Goal: Navigation & Orientation: Find specific page/section

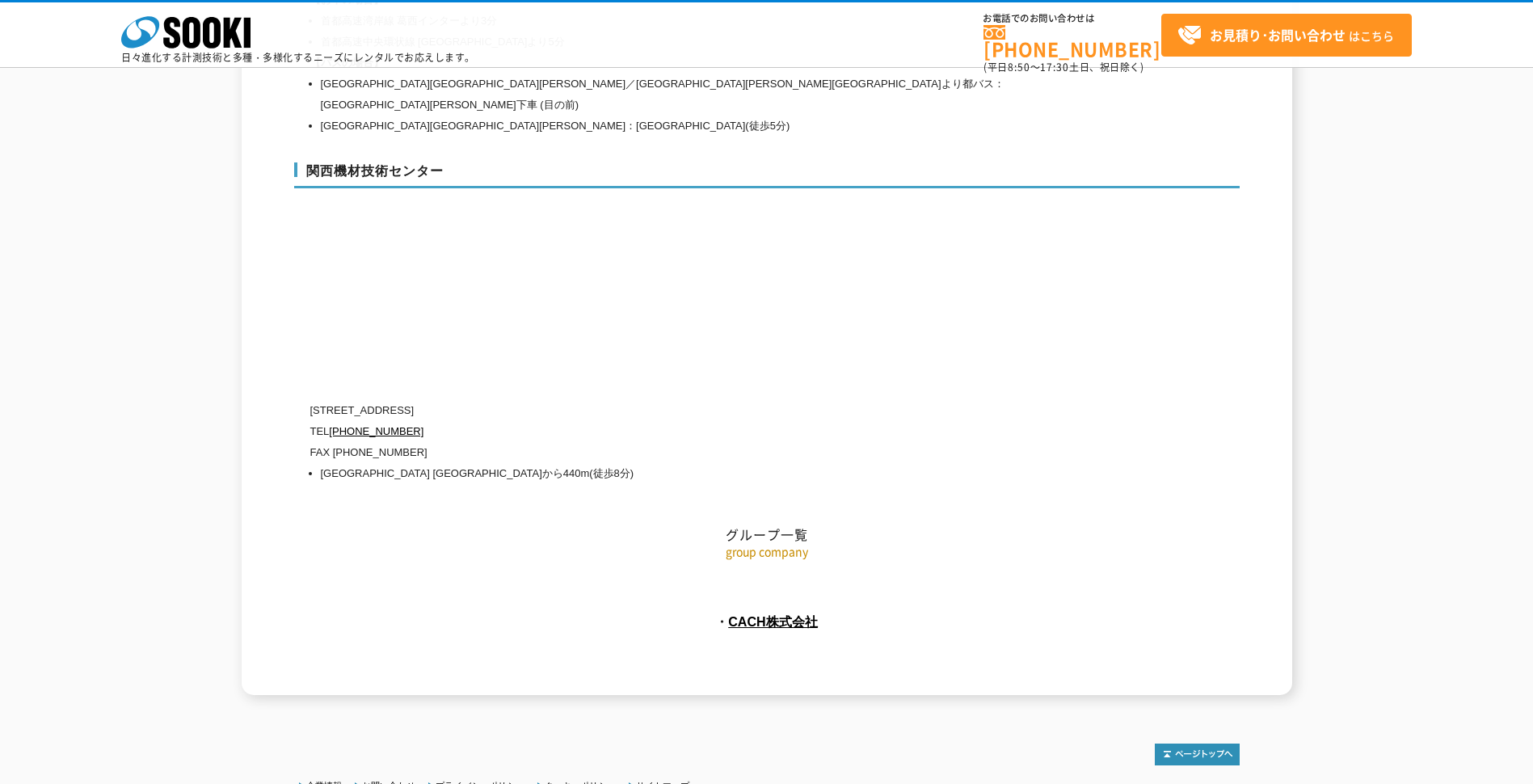
scroll to position [7213, 0]
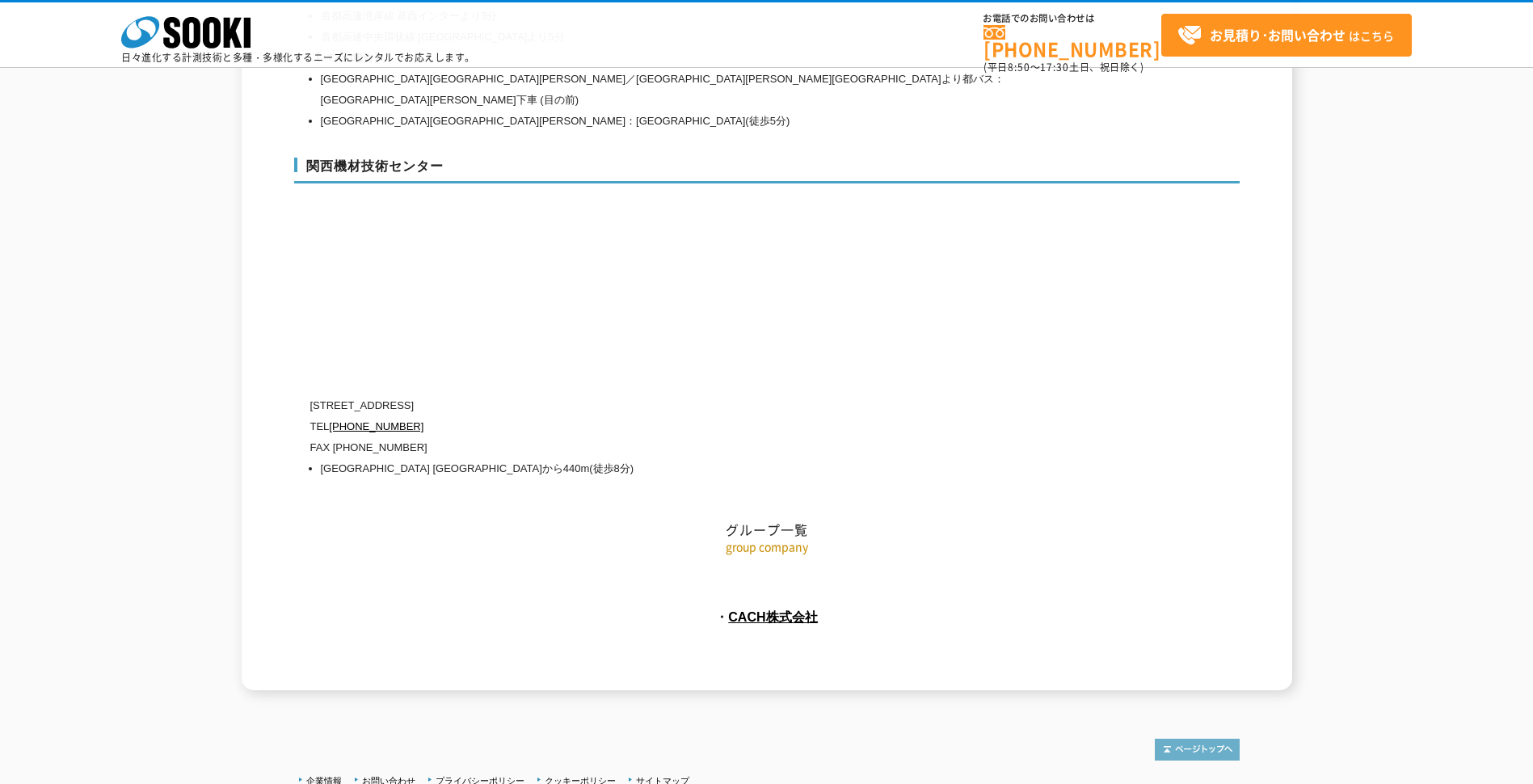
click at [1202, 739] on img at bounding box center [1197, 749] width 85 height 21
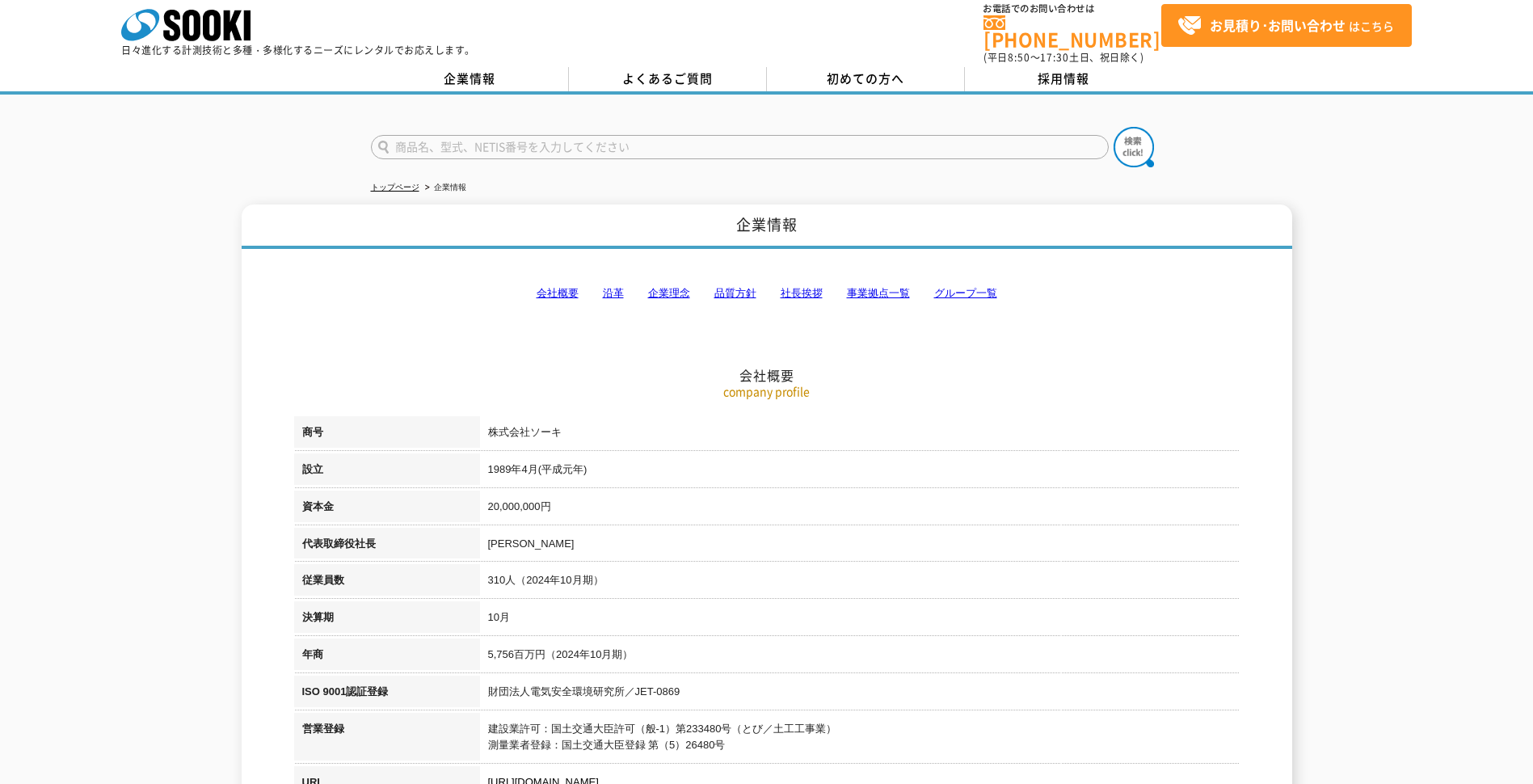
scroll to position [2, 0]
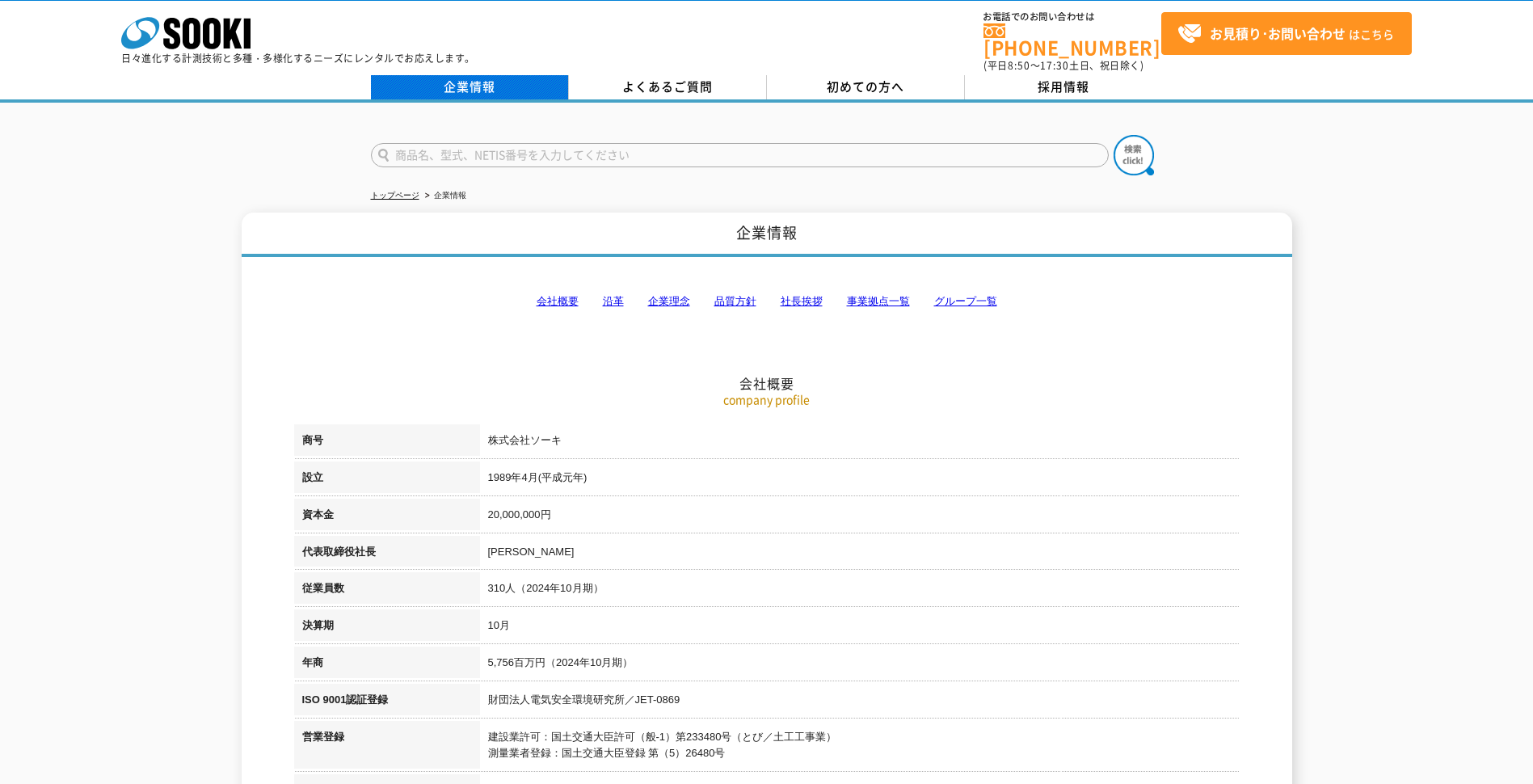
click at [517, 75] on link "企業情報" at bounding box center [470, 87] width 198 height 24
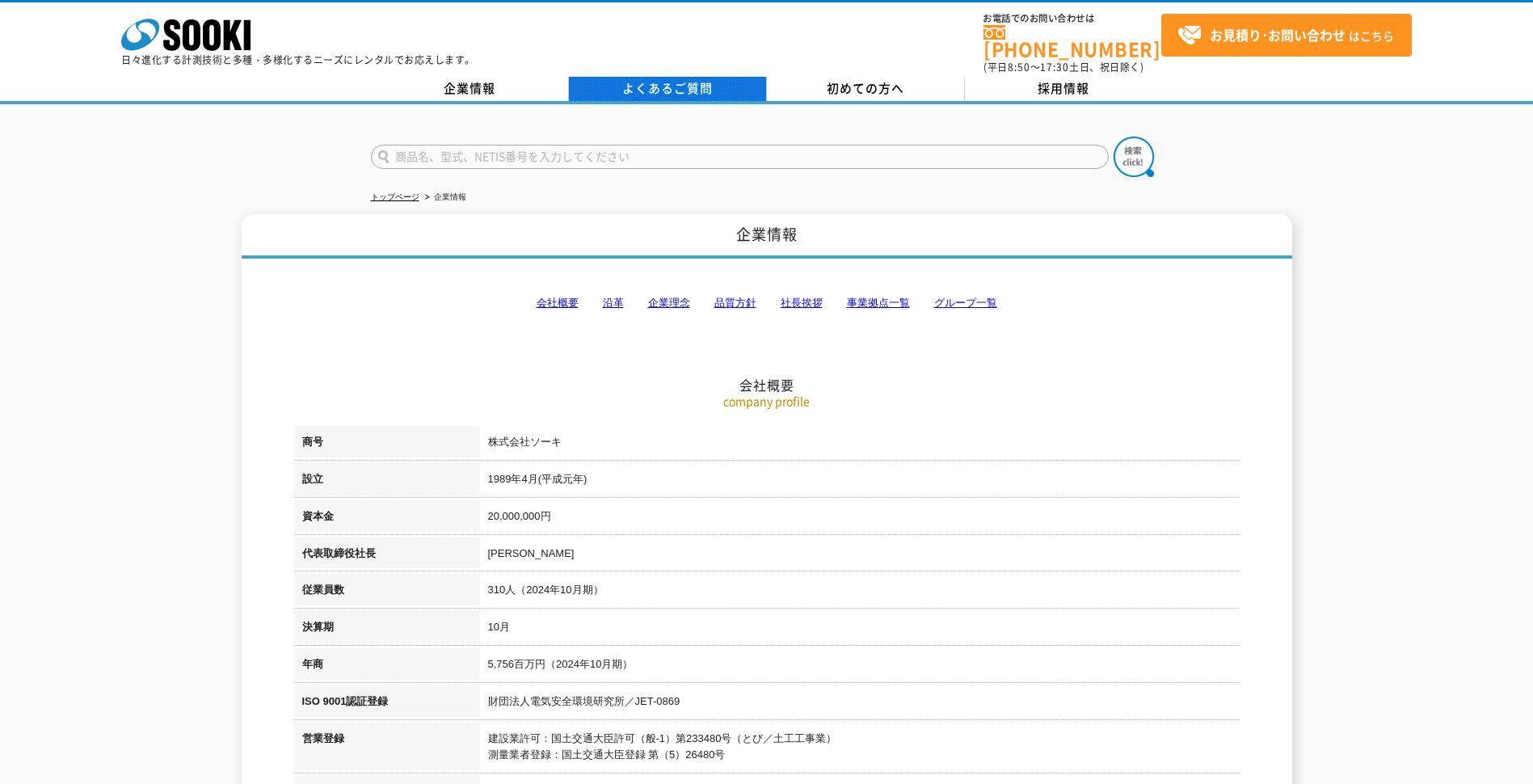
click at [630, 77] on link "よくあるご質問" at bounding box center [669, 88] width 198 height 24
